Goal: Task Accomplishment & Management: Complete application form

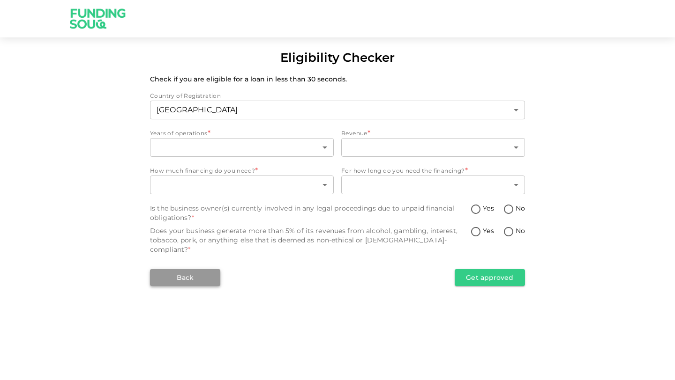
click at [195, 269] on button "Back" at bounding box center [185, 277] width 70 height 17
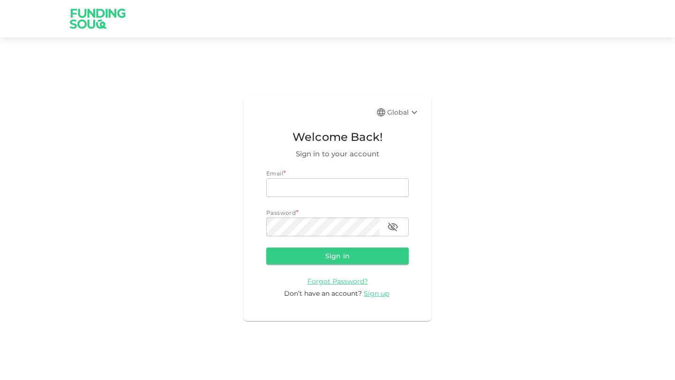
click at [88, 13] on img at bounding box center [98, 18] width 70 height 37
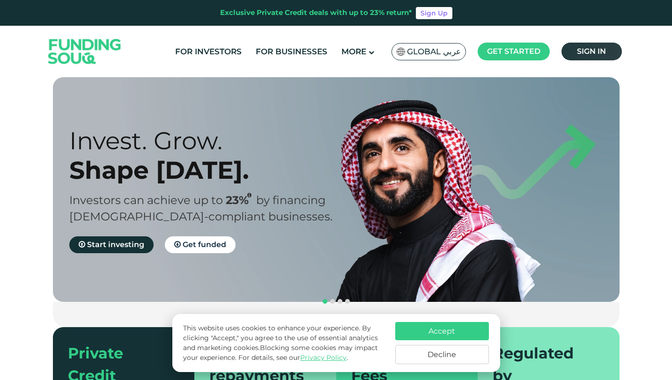
click at [579, 49] on span "Sign in" at bounding box center [591, 51] width 29 height 9
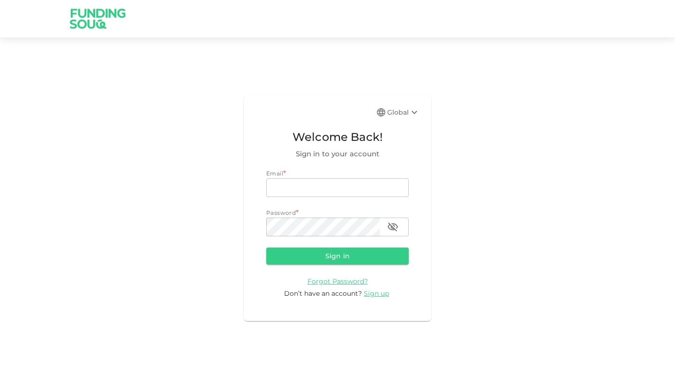
click at [84, 11] on img at bounding box center [98, 18] width 70 height 37
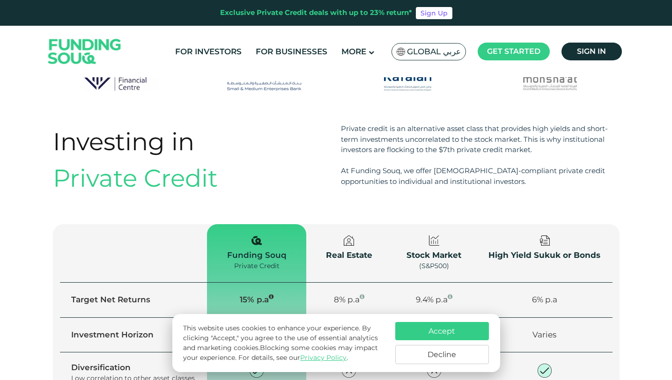
scroll to position [580, 0]
